Goal: Find specific page/section: Find specific page/section

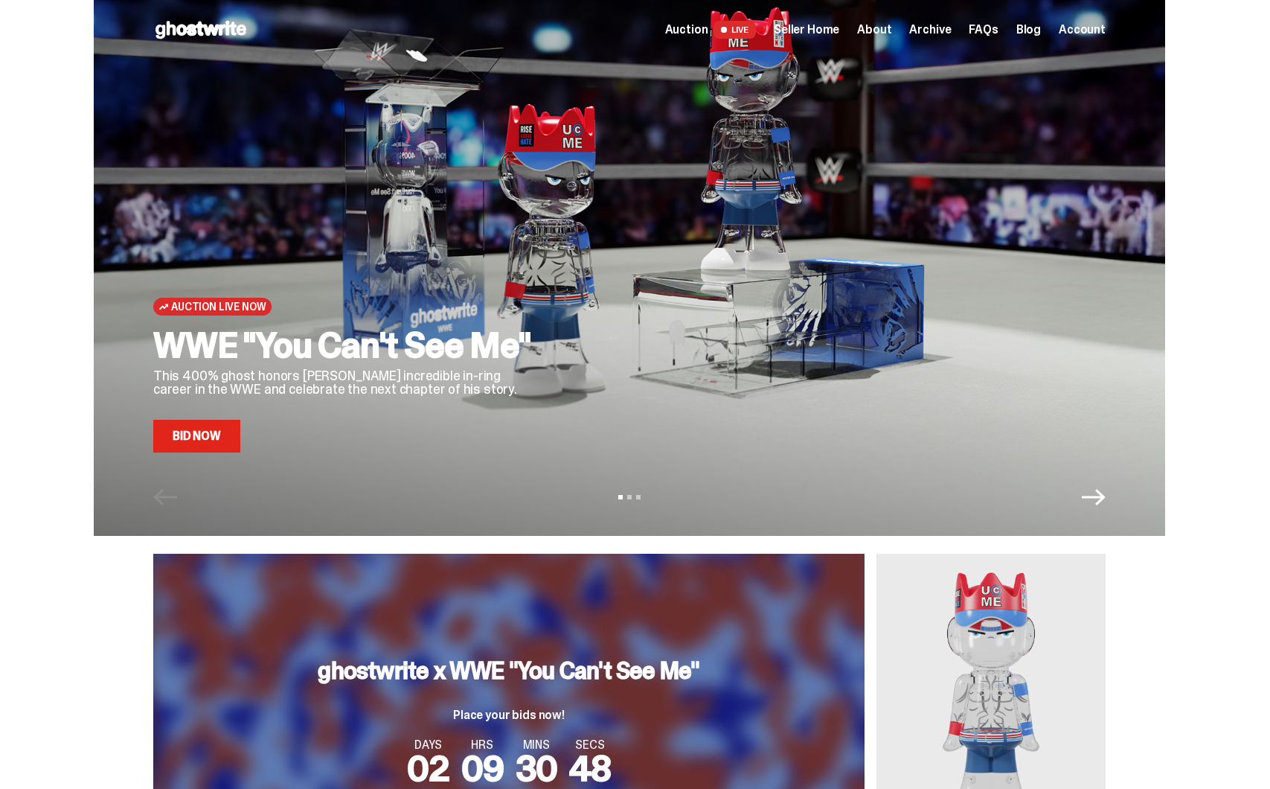
click at [835, 33] on span "Seller Home" at bounding box center [806, 30] width 65 height 12
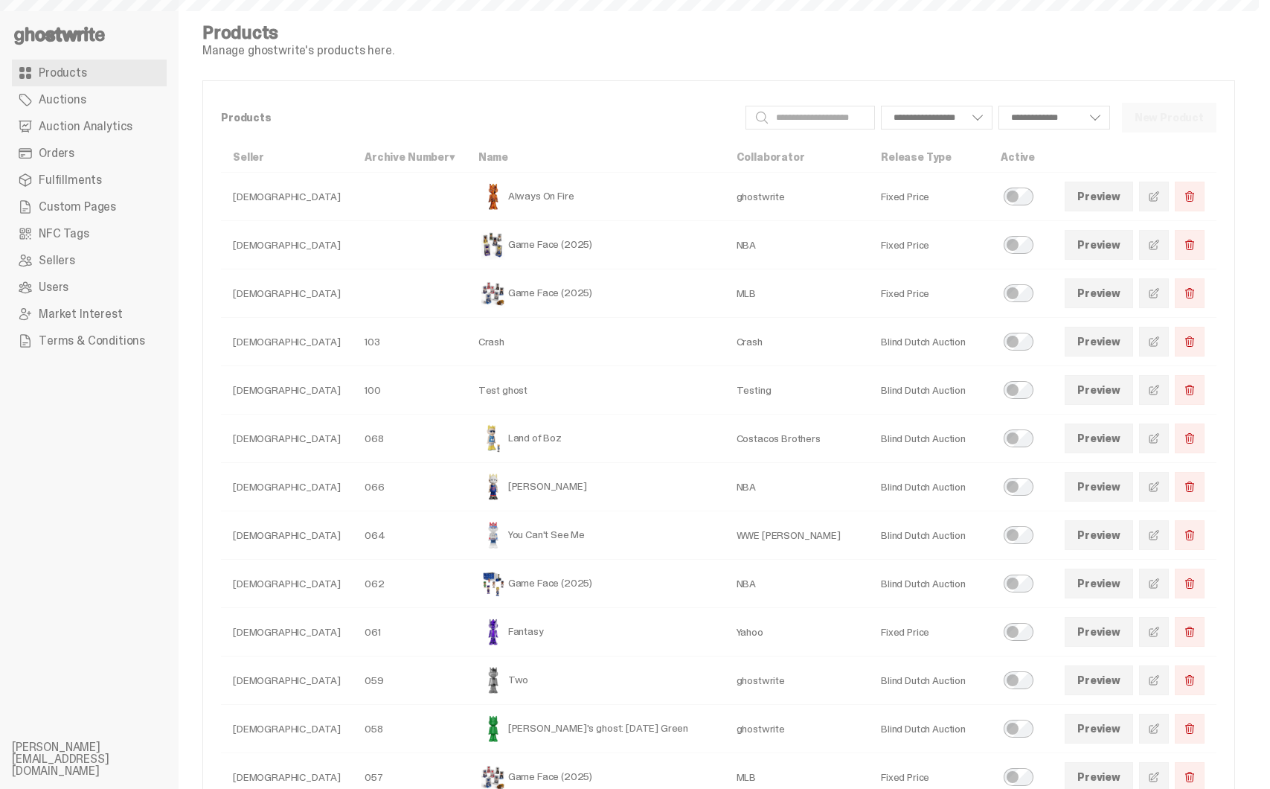
click at [116, 122] on span "Auction Analytics" at bounding box center [86, 127] width 94 height 12
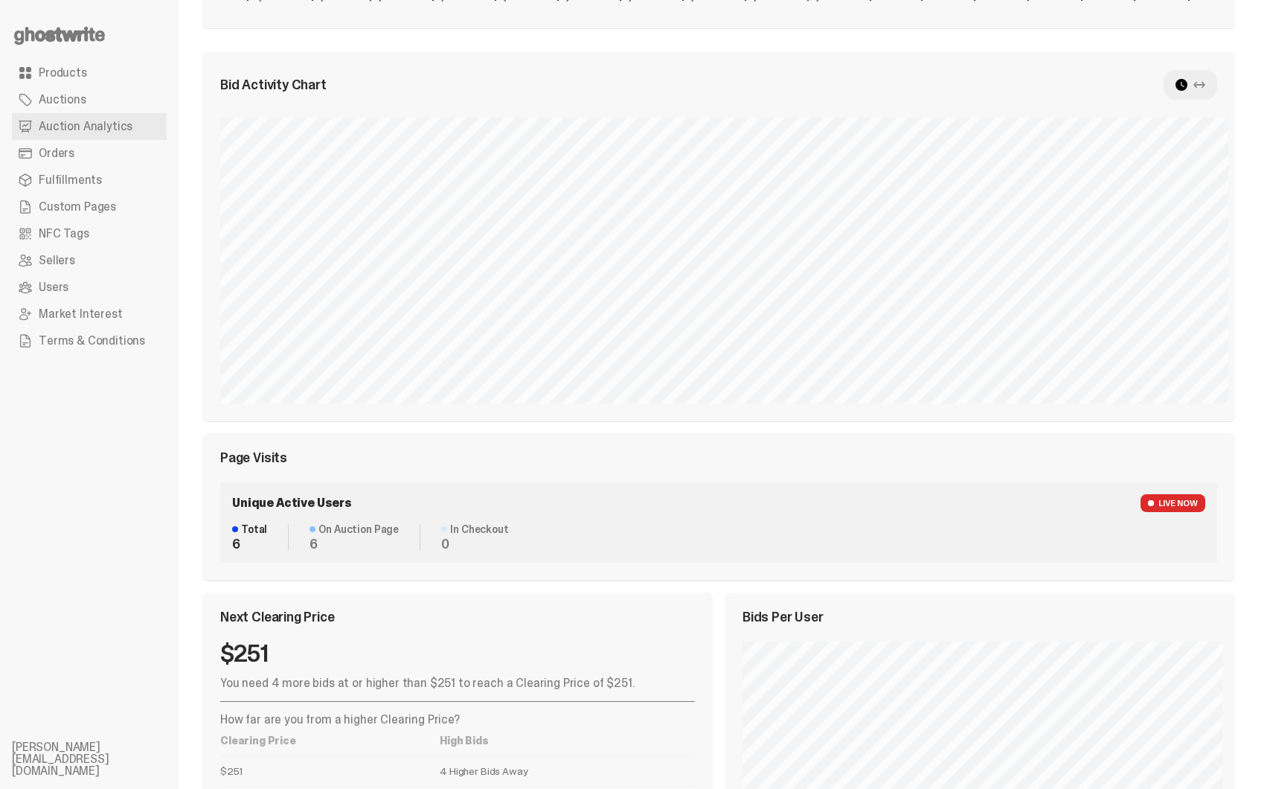
scroll to position [52, 0]
